Goal: Transaction & Acquisition: Obtain resource

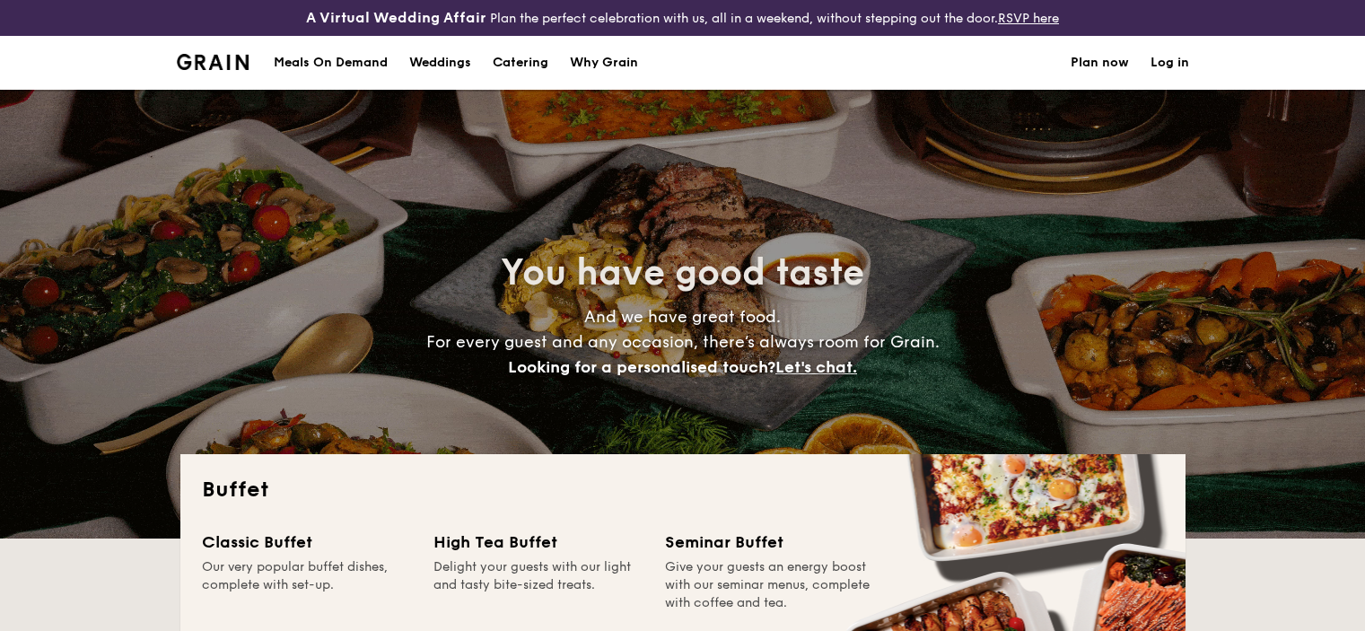
select select
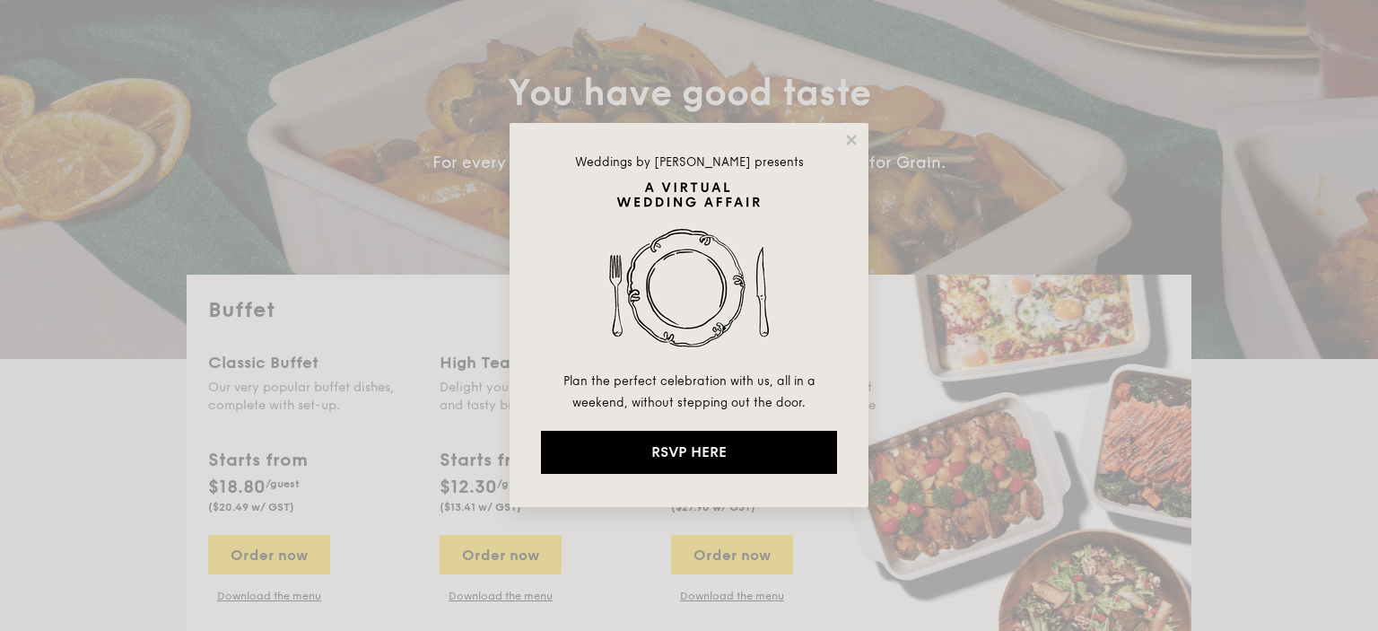
click at [840, 139] on div "Weddings by [PERSON_NAME] presents Plan the perfect celebration with us, all in…" at bounding box center [689, 315] width 359 height 384
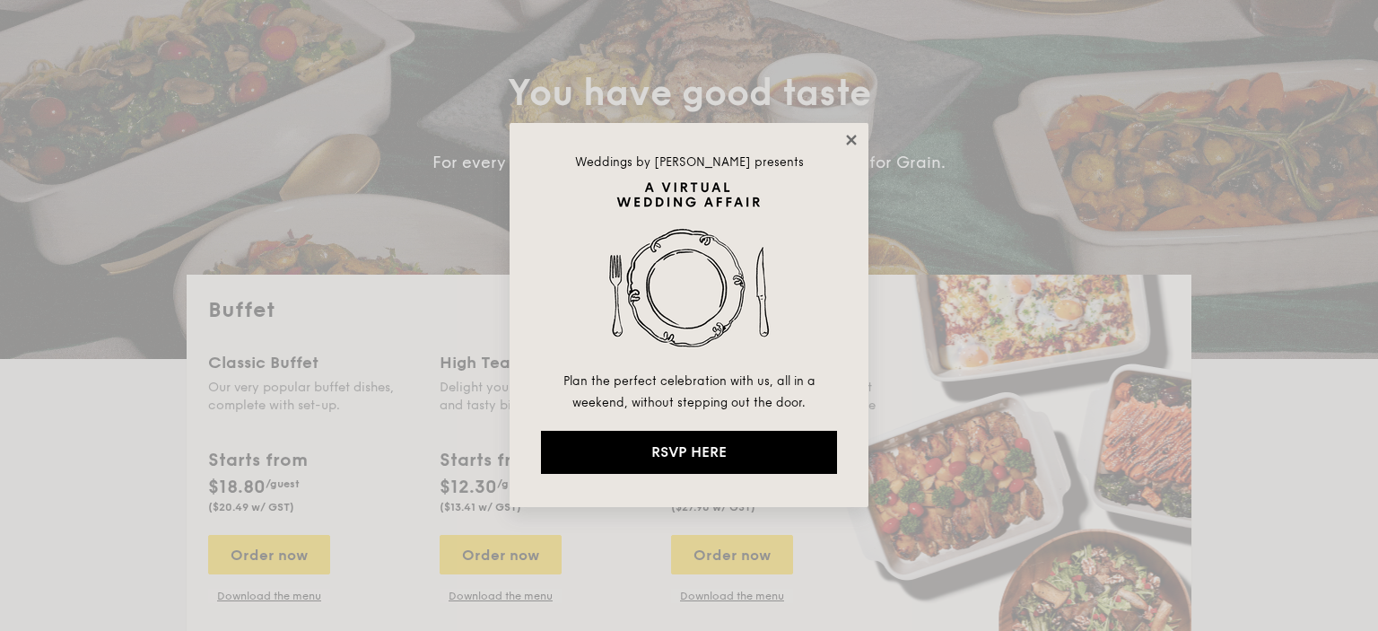
click at [847, 139] on icon at bounding box center [851, 140] width 16 height 16
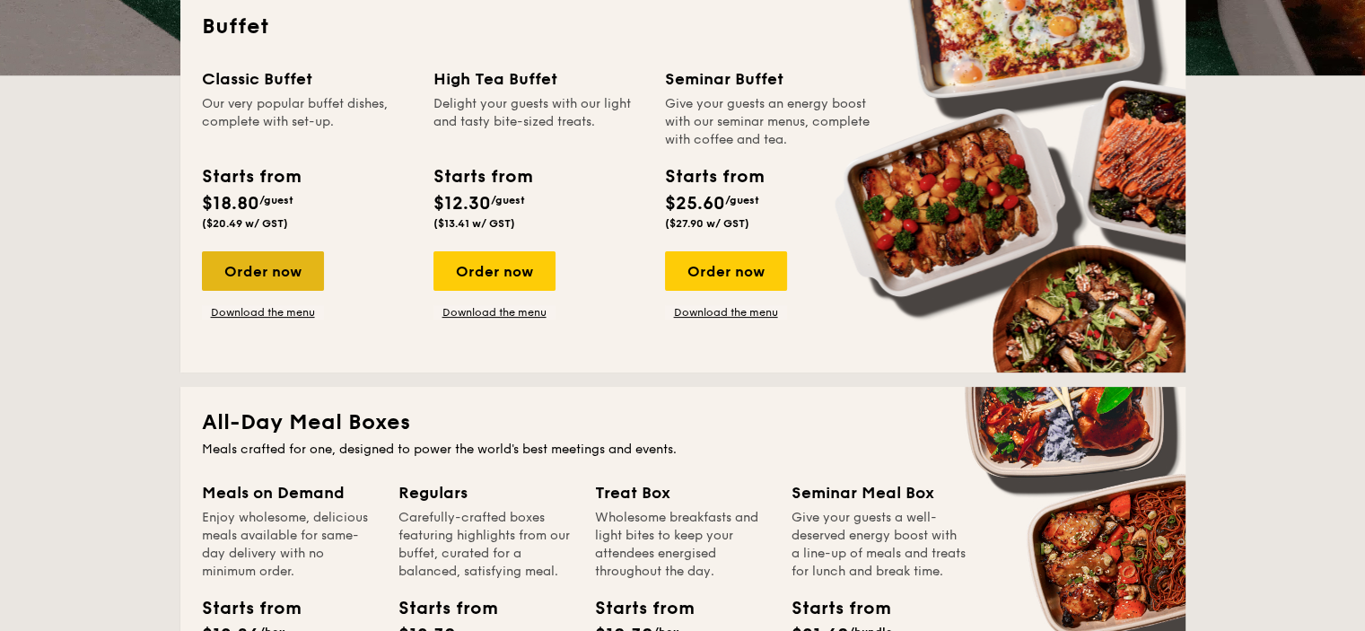
scroll to position [449, 0]
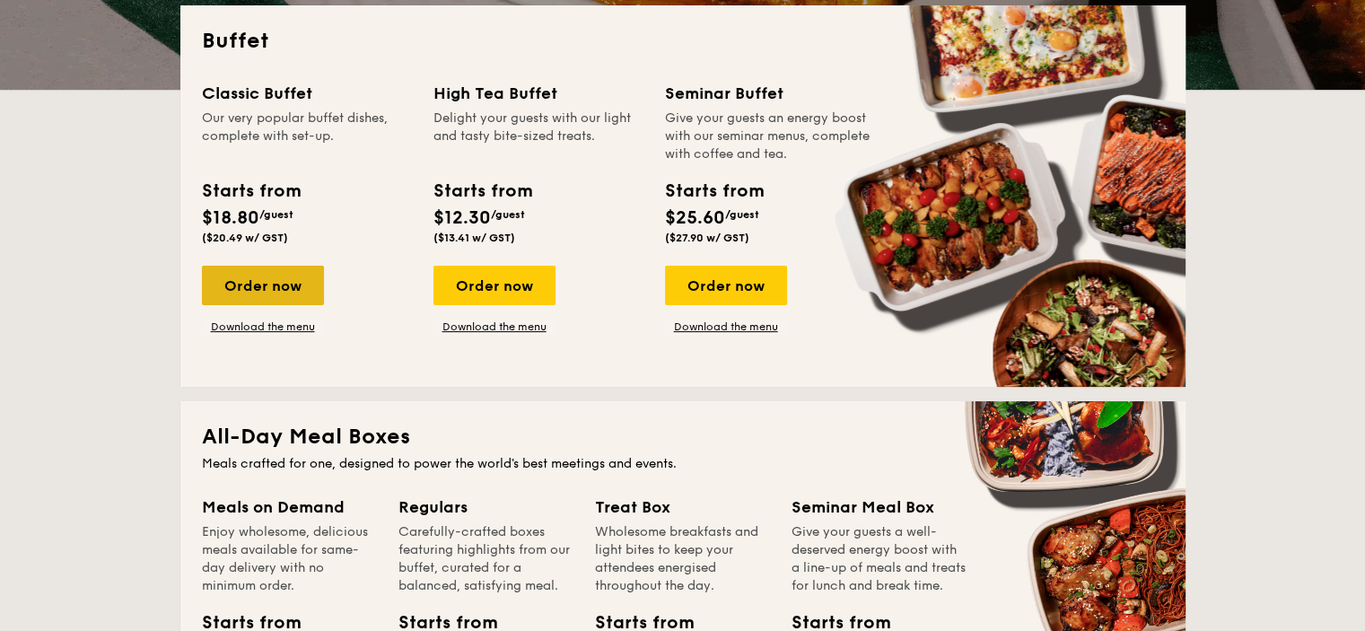
click at [286, 289] on div "Order now" at bounding box center [263, 285] width 122 height 39
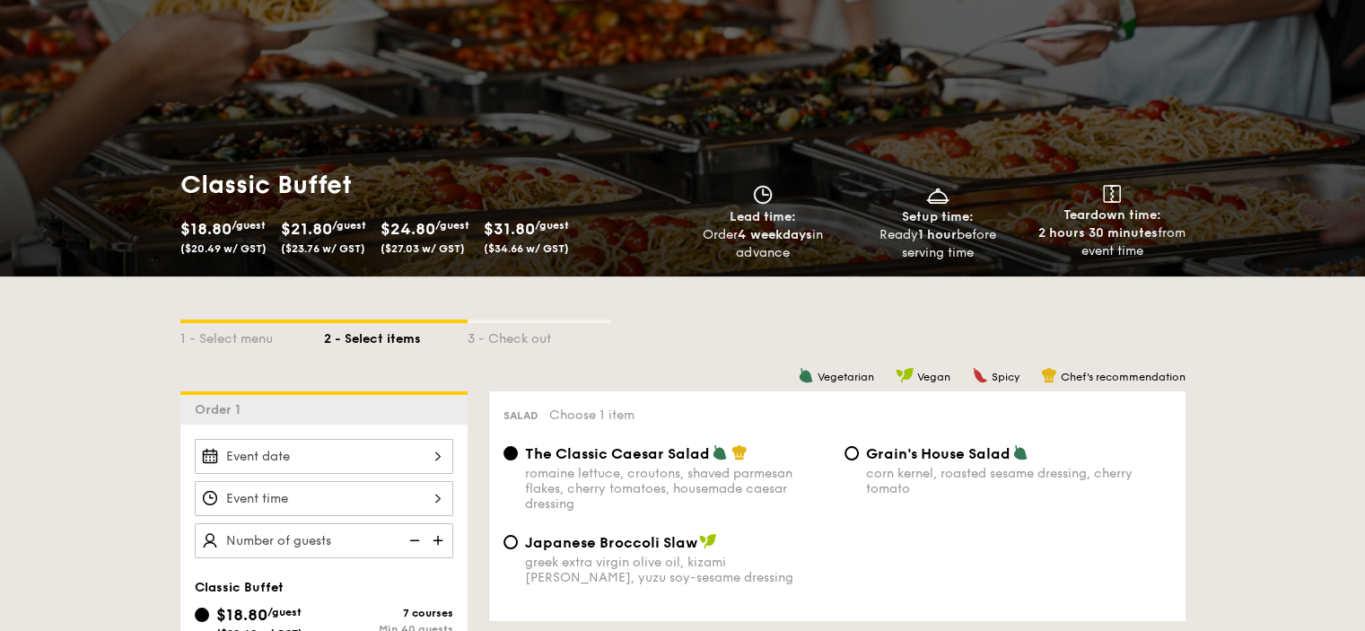
scroll to position [179, 0]
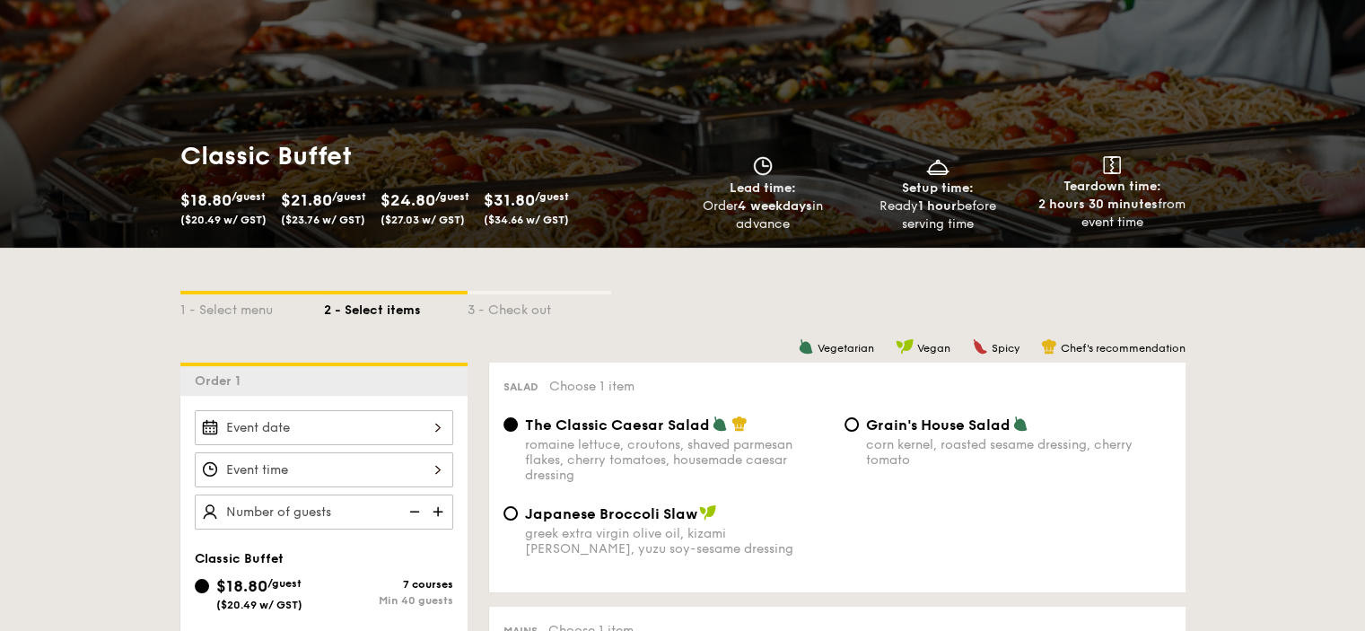
select select
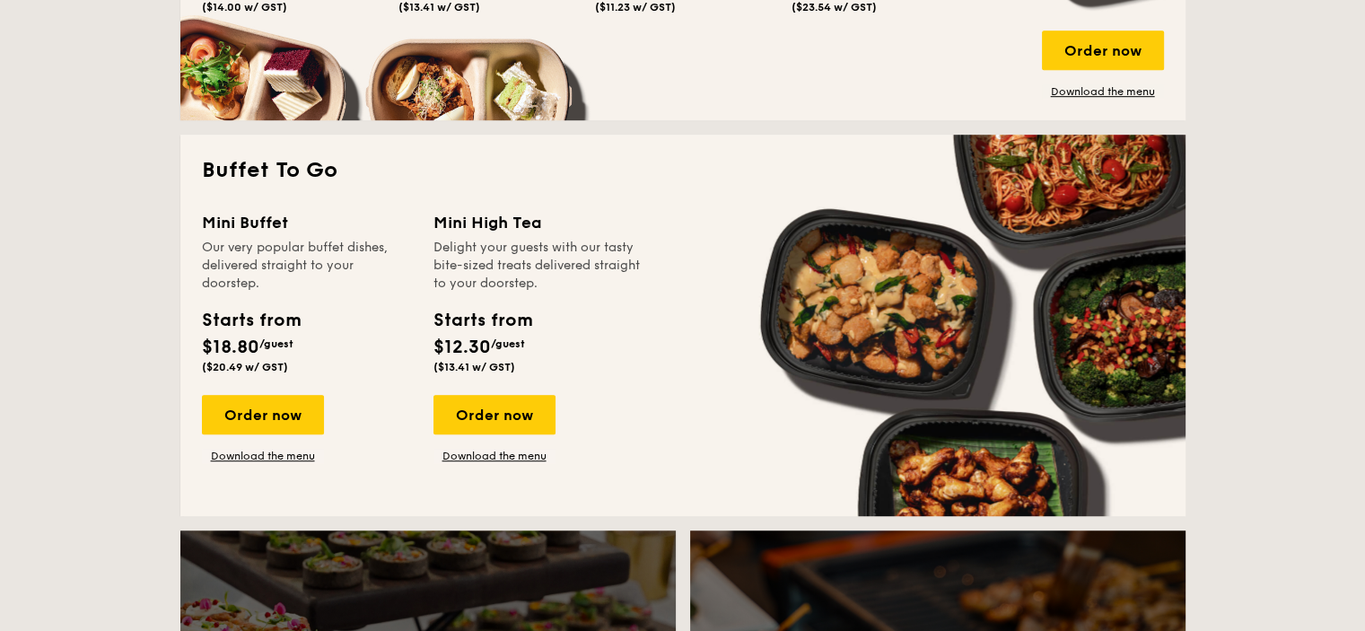
scroll to position [1292, 0]
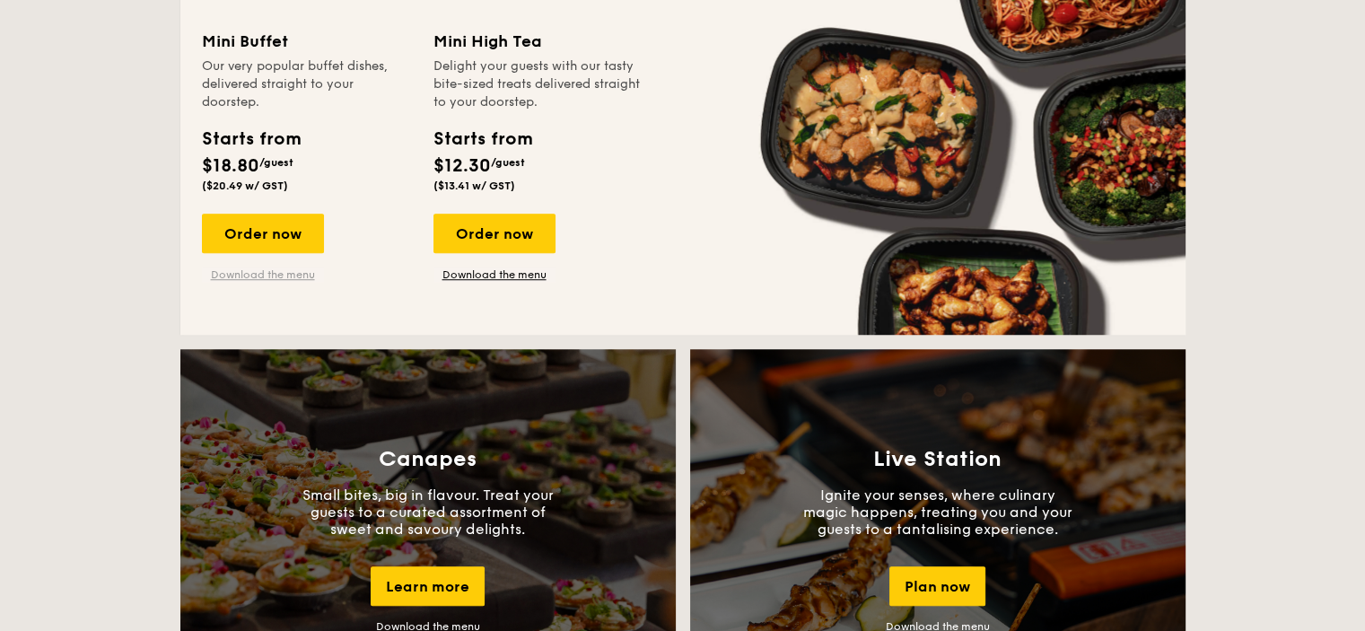
click at [292, 275] on link "Download the menu" at bounding box center [263, 274] width 122 height 14
